Goal: Task Accomplishment & Management: Complete application form

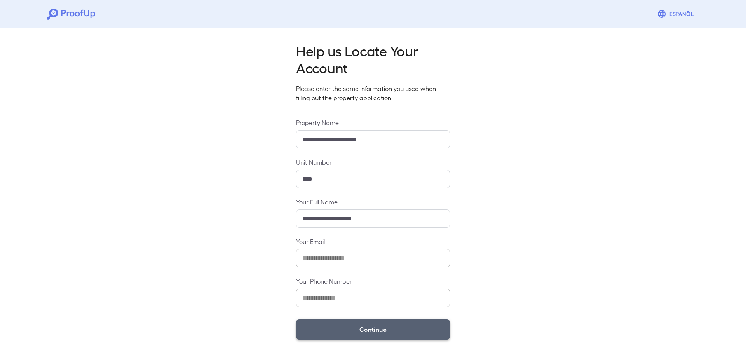
click at [362, 326] on button "Continue" at bounding box center [373, 329] width 154 height 20
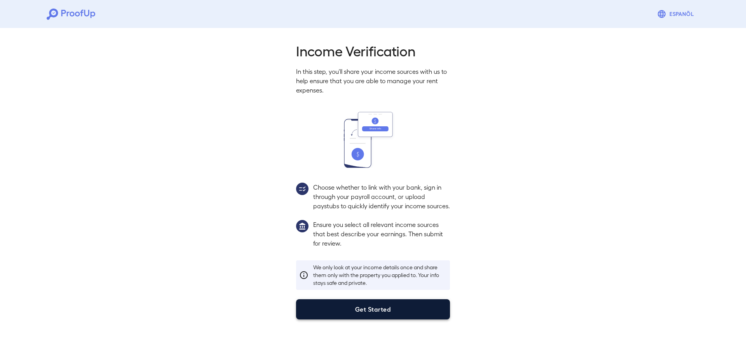
click at [338, 318] on button "Get Started" at bounding box center [373, 309] width 154 height 20
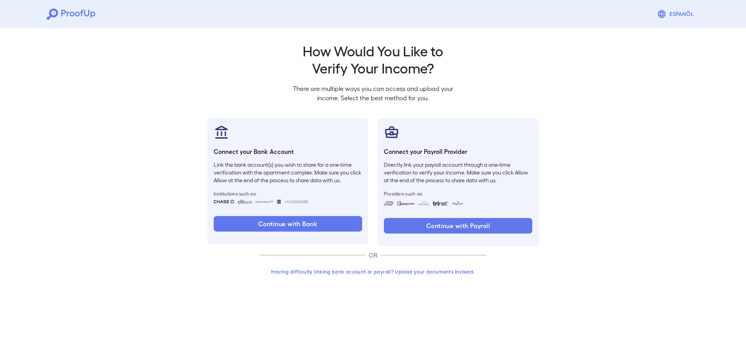
click at [339, 273] on button "Having difficulty linking bank account or payroll? Upload your documents instea…" at bounding box center [373, 272] width 227 height 14
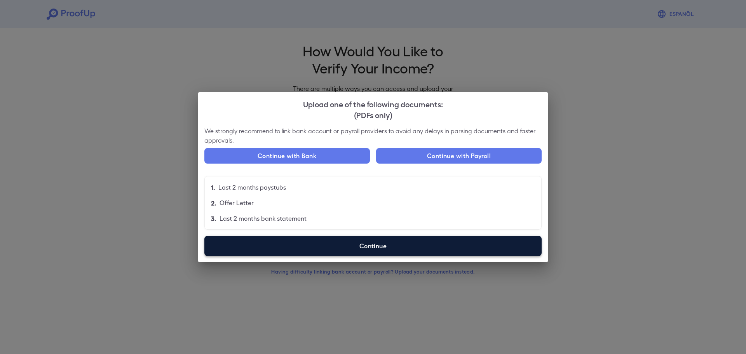
click at [345, 248] on label "Continue" at bounding box center [372, 246] width 337 height 20
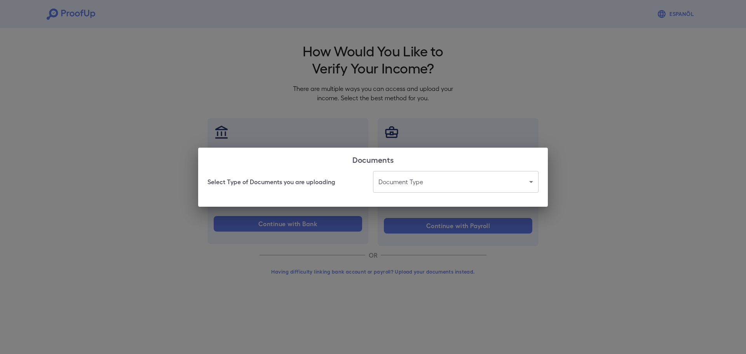
click at [432, 188] on body "Espanõl Go back How Would You Like to Verify Your Income? There are multiple wa…" at bounding box center [373, 148] width 746 height 297
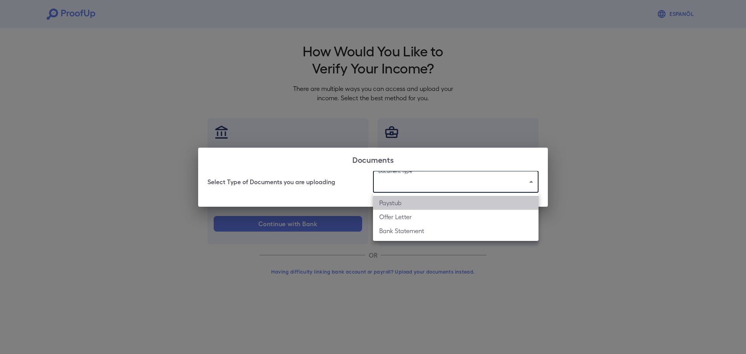
click at [430, 209] on li "Paystub" at bounding box center [456, 203] width 166 height 14
type input "*******"
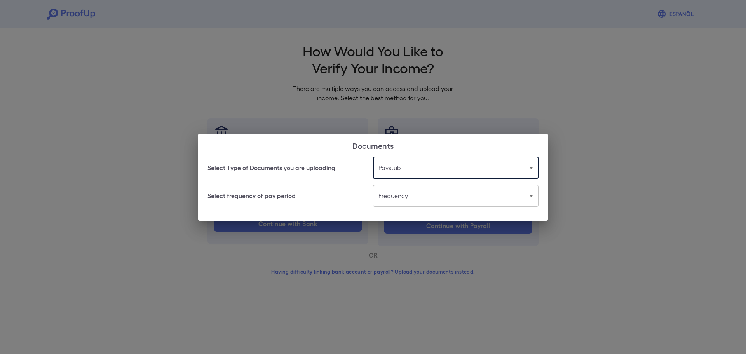
click at [401, 200] on body "Espanõl Go back How Would You Like to Verify Your Income? There are multiple wa…" at bounding box center [373, 148] width 746 height 297
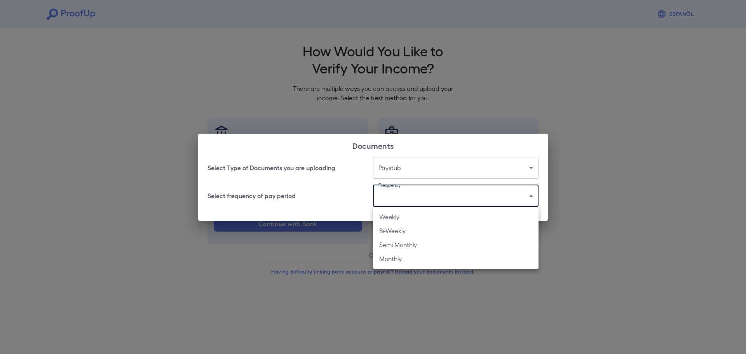
click at [413, 228] on li "Bi-Weekly" at bounding box center [456, 231] width 166 height 14
type input "*********"
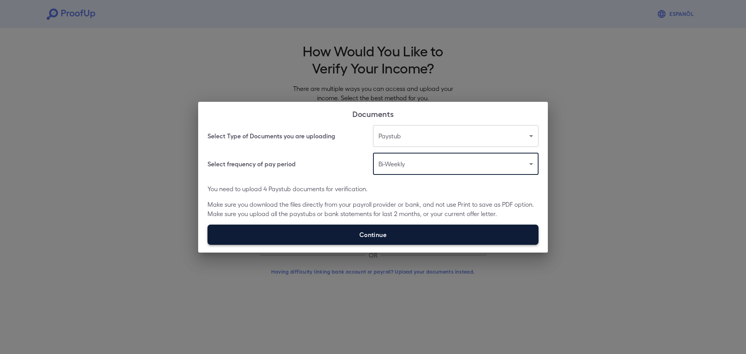
click at [376, 233] on label "Continue" at bounding box center [372, 235] width 331 height 20
click at [208, 244] on input "Continue" at bounding box center [207, 244] width 0 height 0
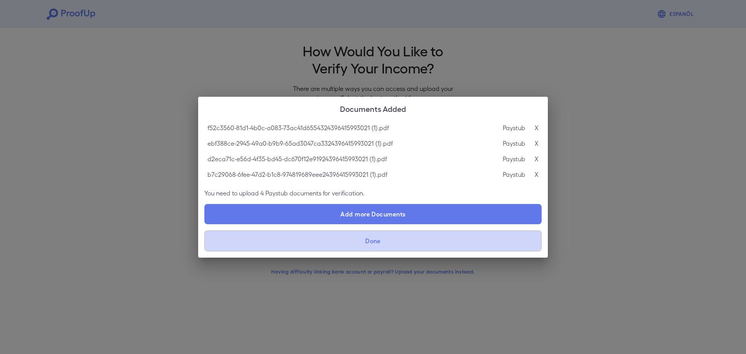
click at [366, 244] on button "Done" at bounding box center [372, 240] width 337 height 21
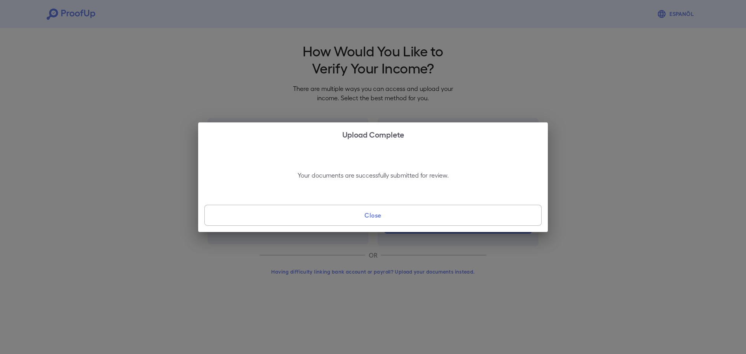
click at [325, 219] on button "Close" at bounding box center [372, 215] width 337 height 21
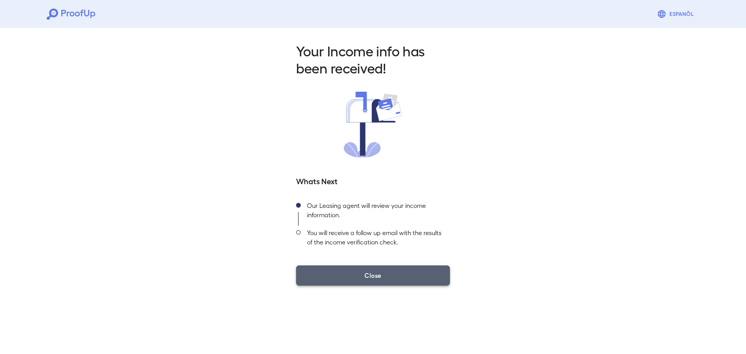
click at [402, 274] on button "Close" at bounding box center [373, 275] width 154 height 20
